Goal: Information Seeking & Learning: Learn about a topic

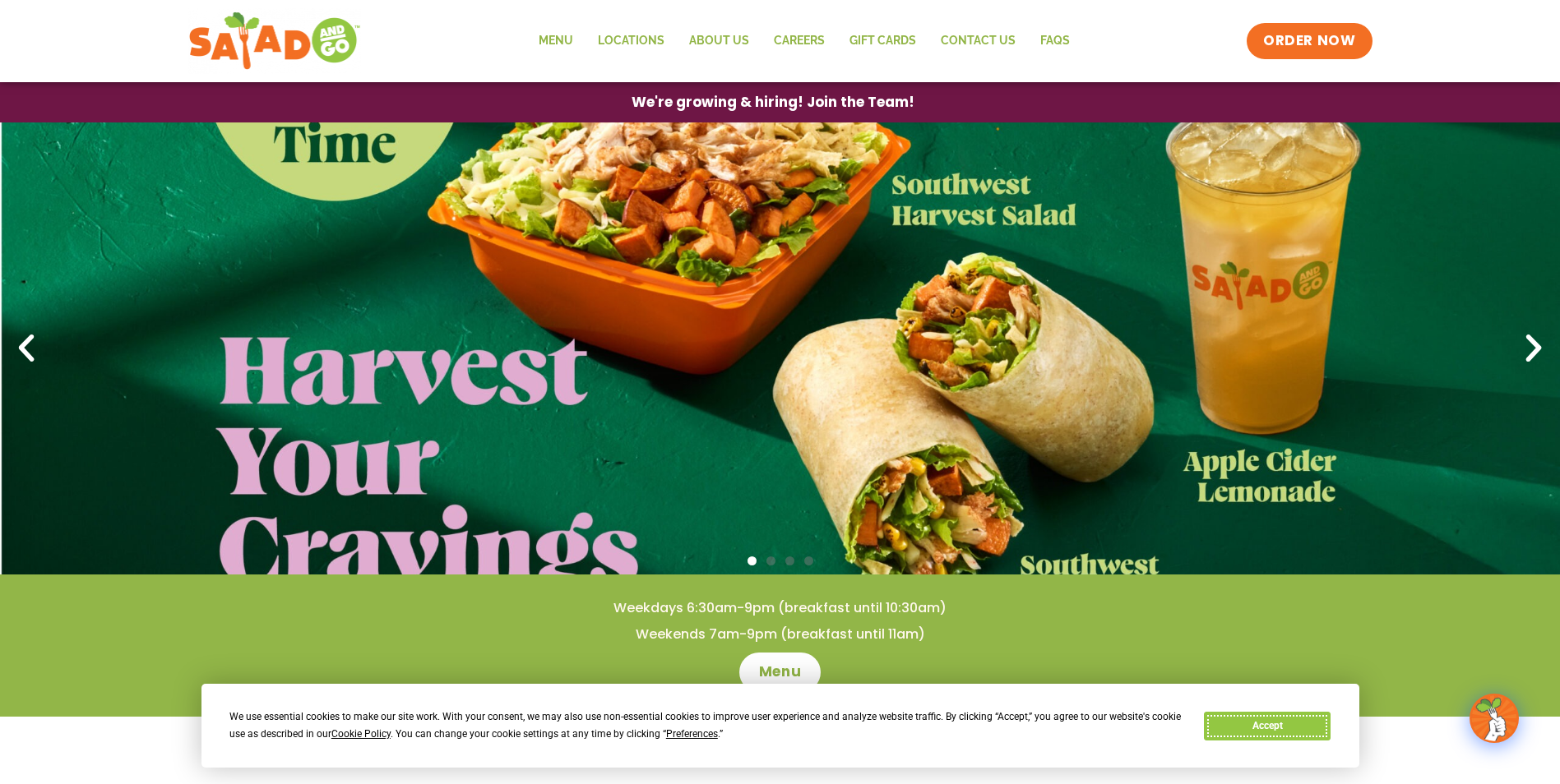
click at [1294, 729] on button "Accept" at bounding box center [1267, 726] width 127 height 29
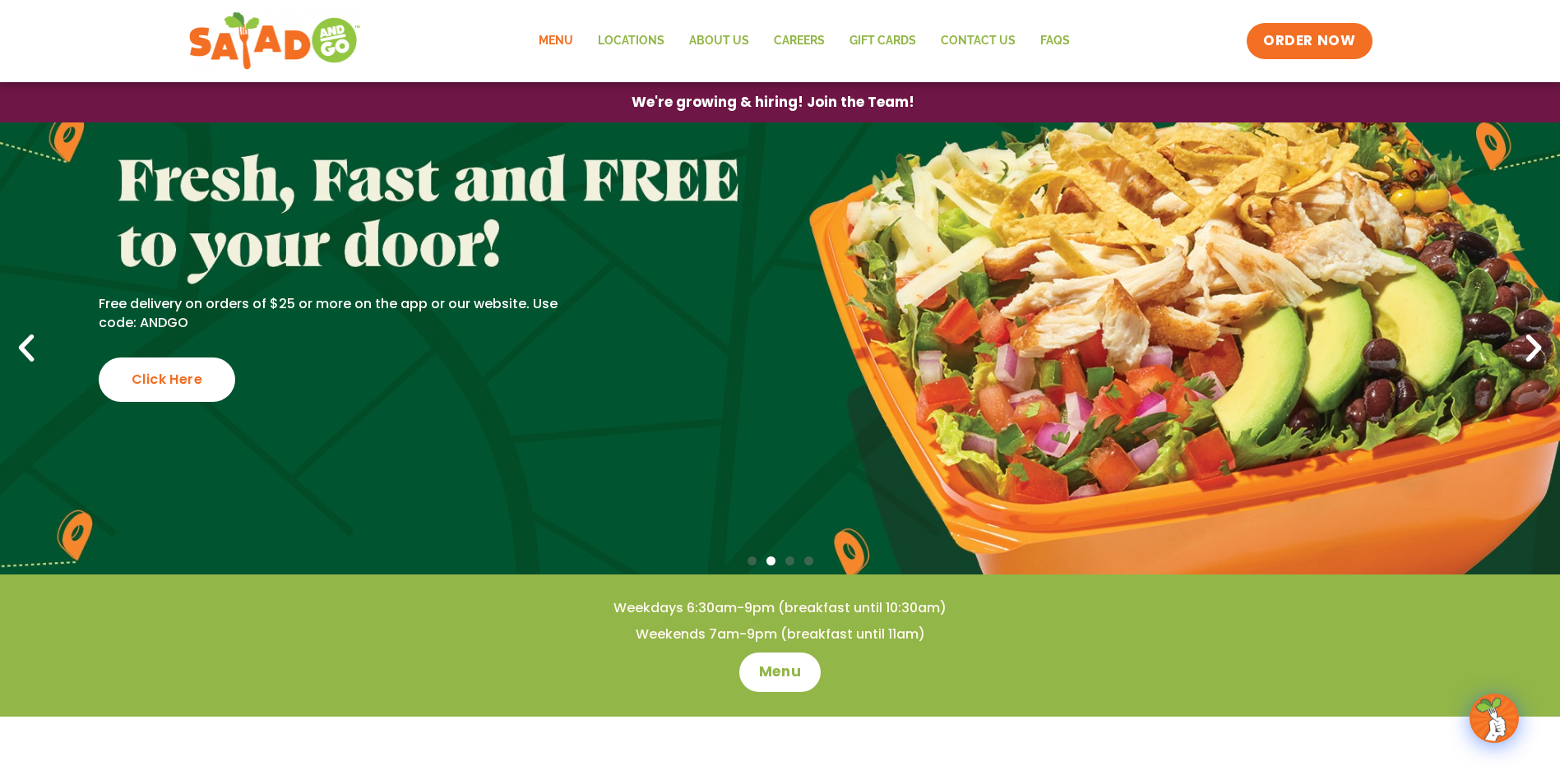
click at [548, 36] on link "Menu" at bounding box center [556, 41] width 59 height 38
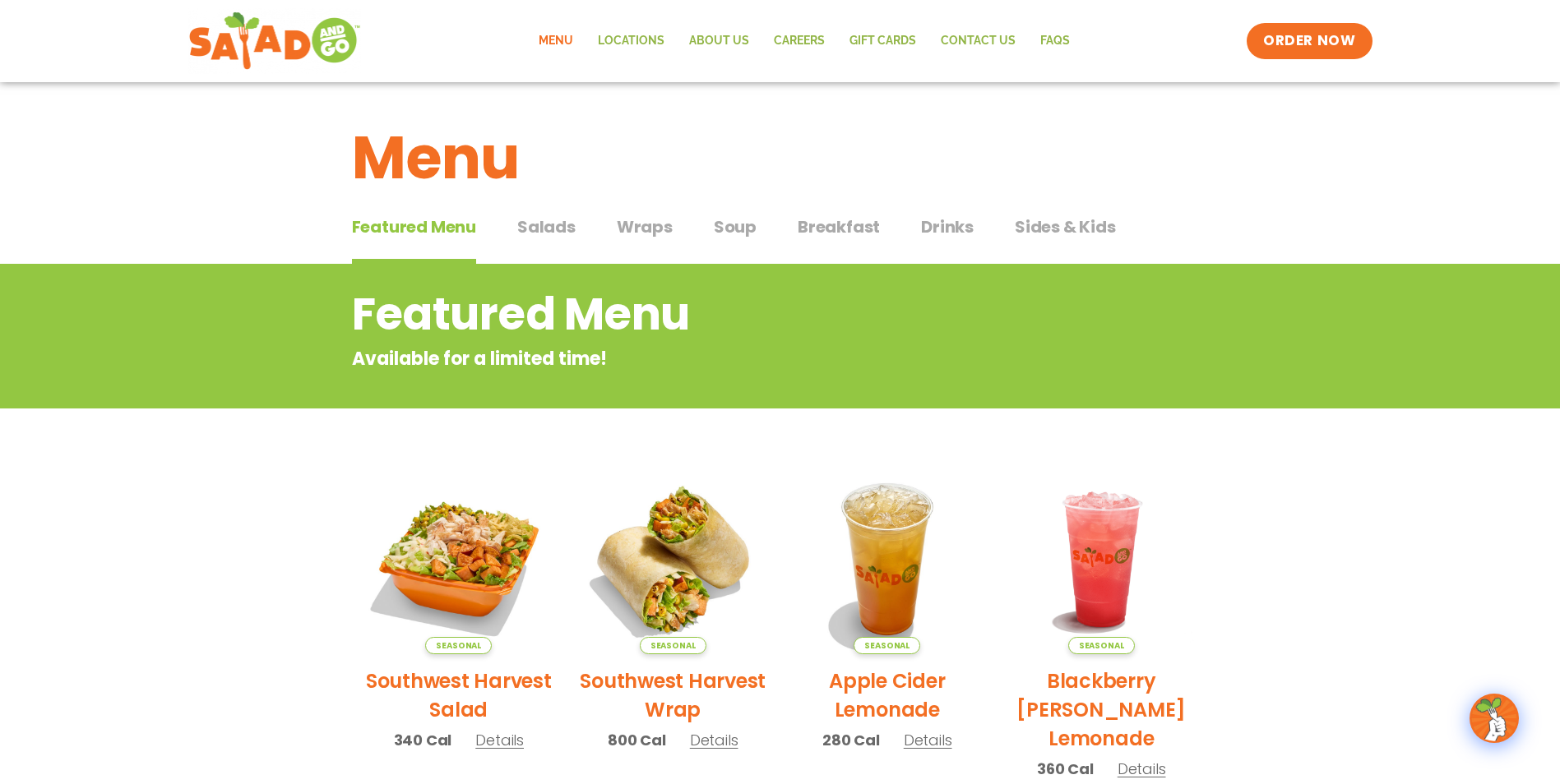
click at [637, 224] on span "Wraps" at bounding box center [644, 227] width 55 height 24
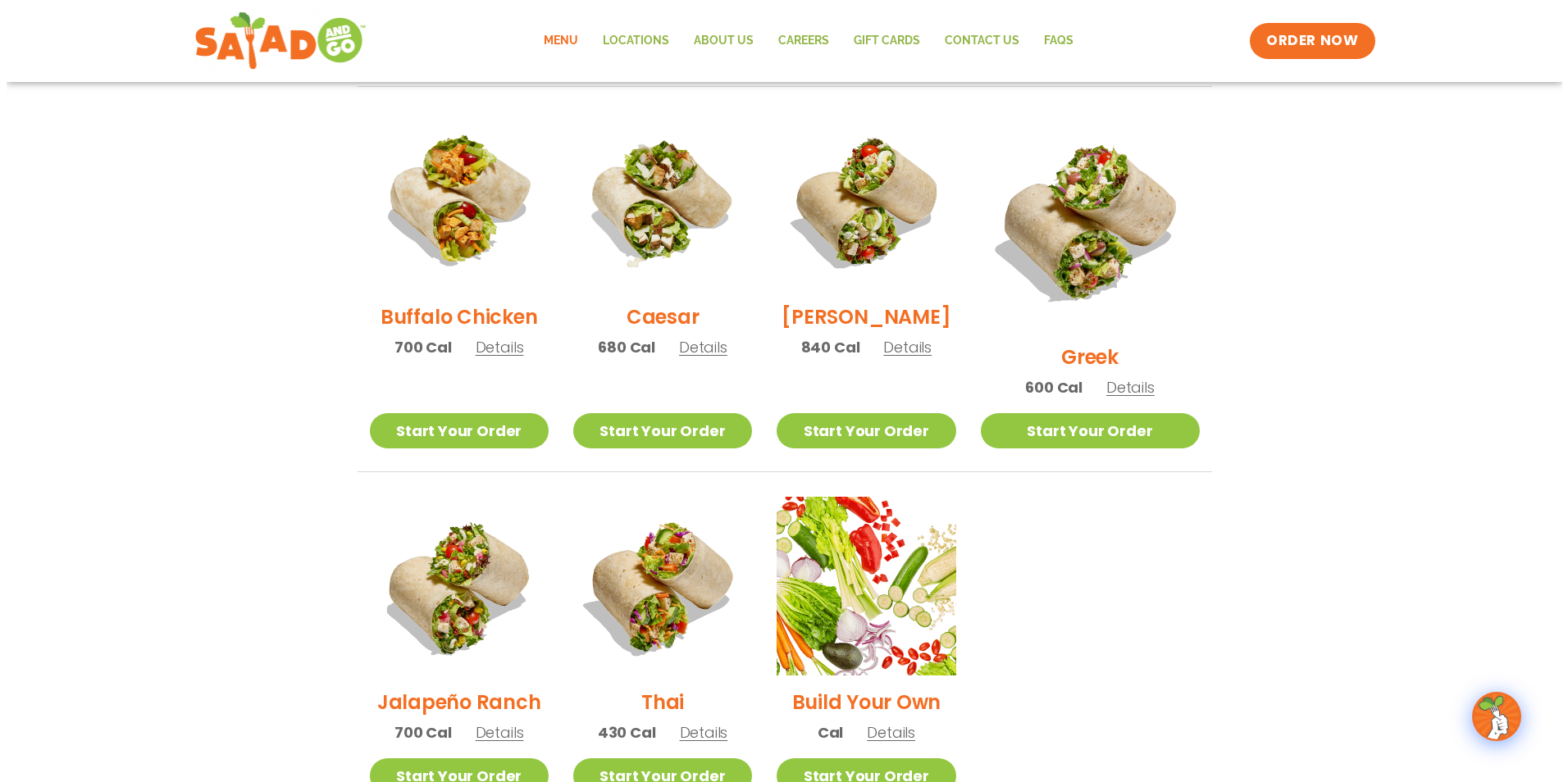
scroll to position [820, 0]
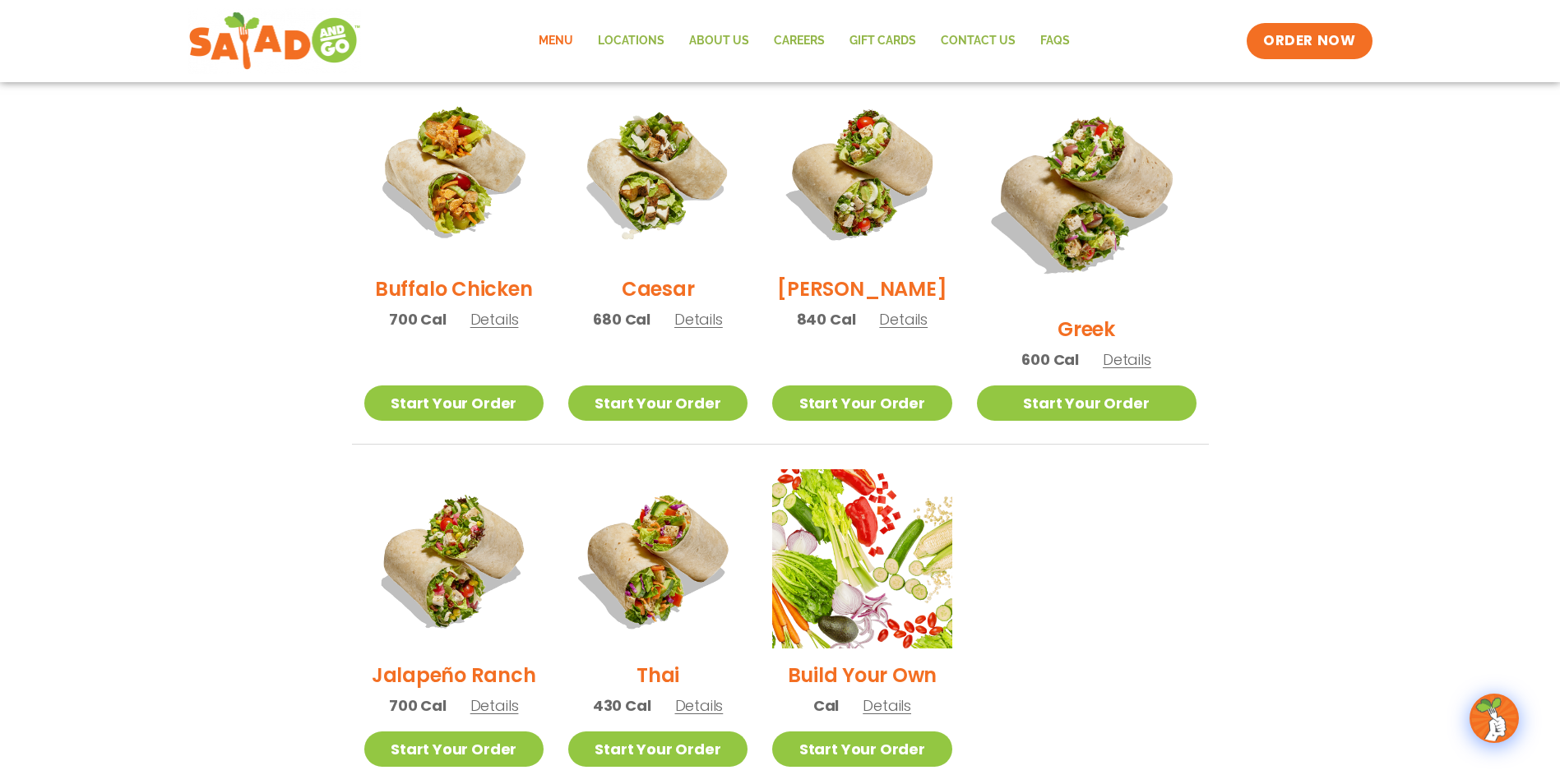
click at [1151, 350] on span "Details" at bounding box center [1127, 360] width 49 height 21
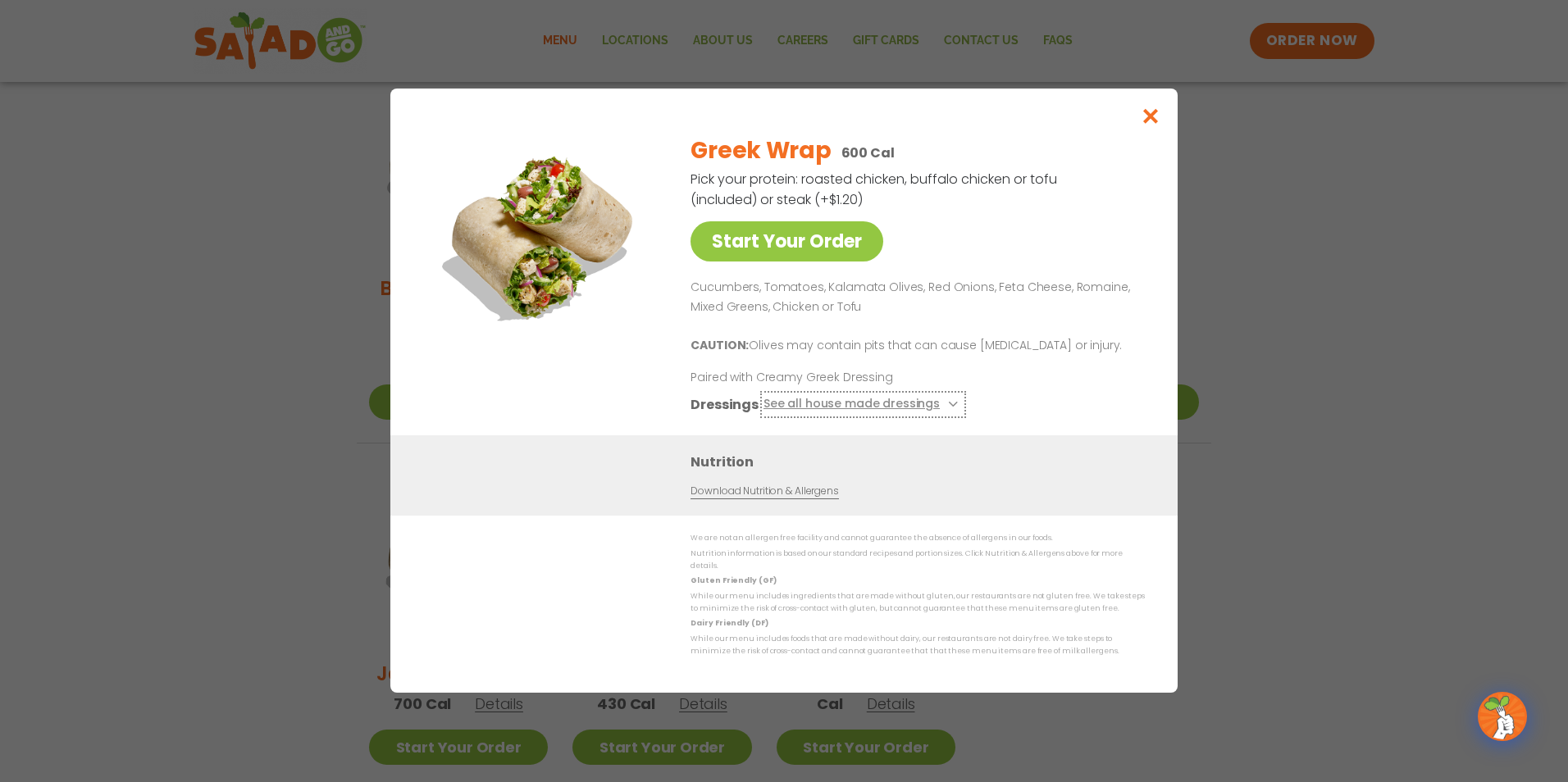
click at [949, 414] on button "See all house made dressings" at bounding box center [863, 406] width 200 height 21
